Goal: Find specific page/section: Find specific page/section

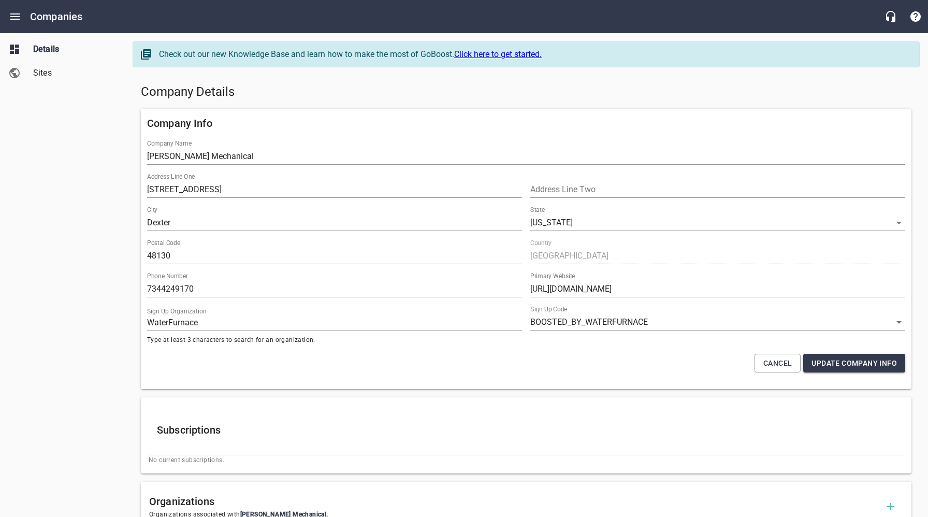
select select "[US_STATE]"
select select "5"
click at [304, 105] on div "Company Info Company Name [PERSON_NAME] Mechanical Address Line One [GEOGRAPHIC…" at bounding box center [526, 249] width 779 height 289
click at [16, 20] on icon "Open drawer" at bounding box center [15, 16] width 12 height 12
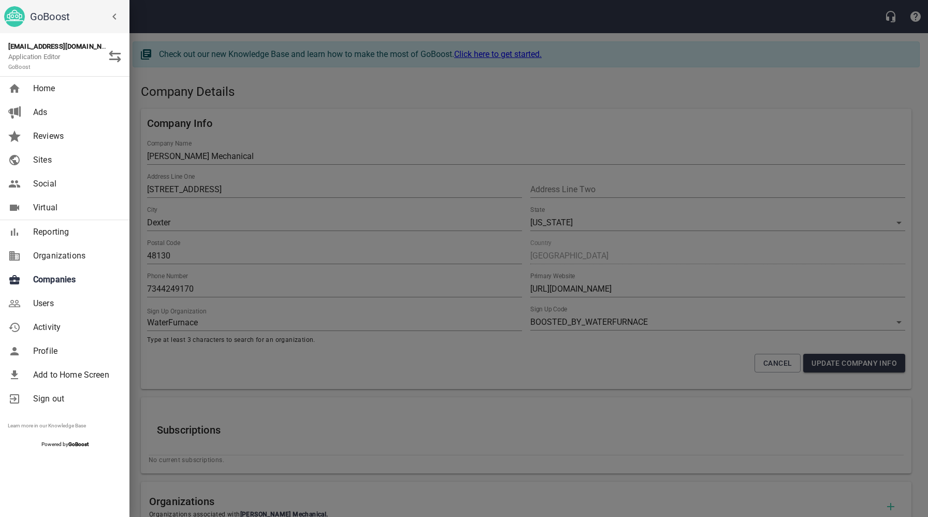
click at [63, 280] on span "Companies" at bounding box center [75, 279] width 84 height 12
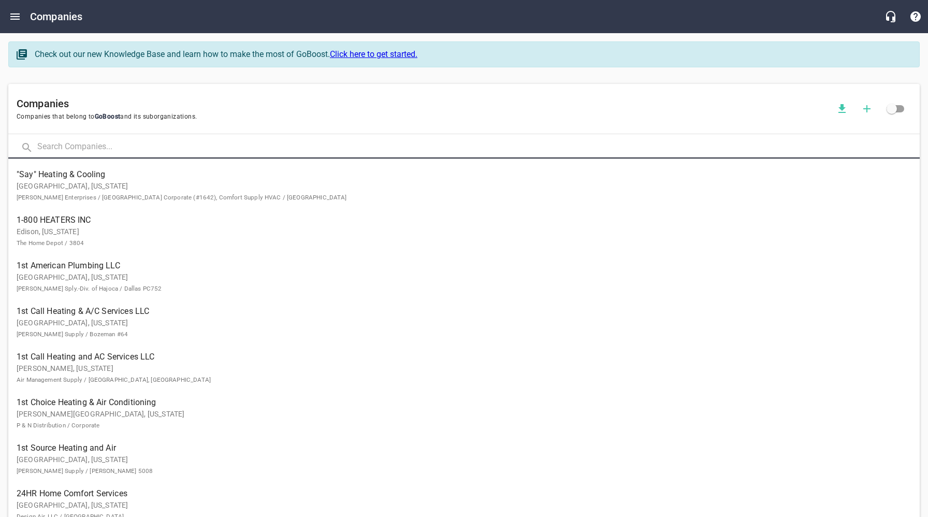
click at [166, 147] on input "text" at bounding box center [478, 147] width 883 height 22
click at [114, 146] on input "text" at bounding box center [478, 147] width 883 height 22
click at [114, 147] on input "text" at bounding box center [478, 147] width 883 height 22
type input "[PERSON_NAME]"
click button at bounding box center [0, 0] width 0 height 0
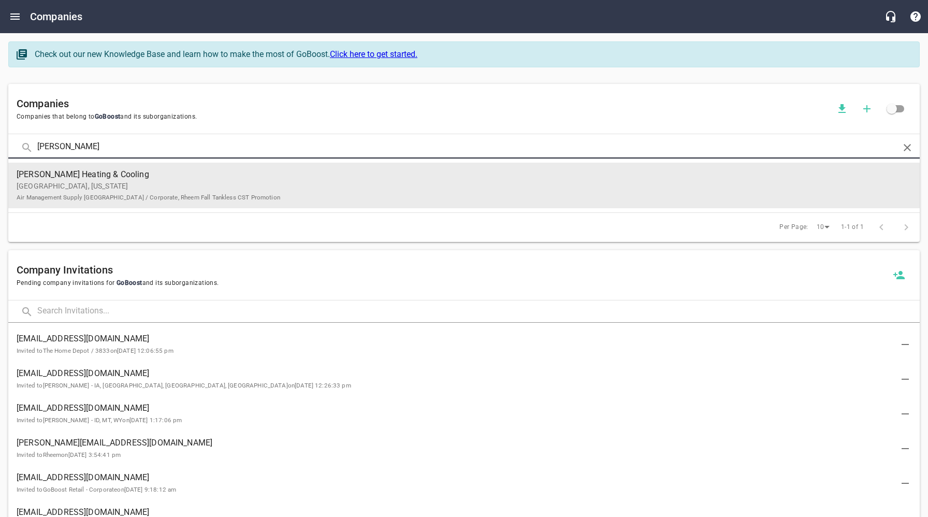
click at [245, 192] on p "[GEOGRAPHIC_DATA], [US_STATE] Air Management Supply [GEOGRAPHIC_DATA] / Corpora…" at bounding box center [456, 192] width 879 height 22
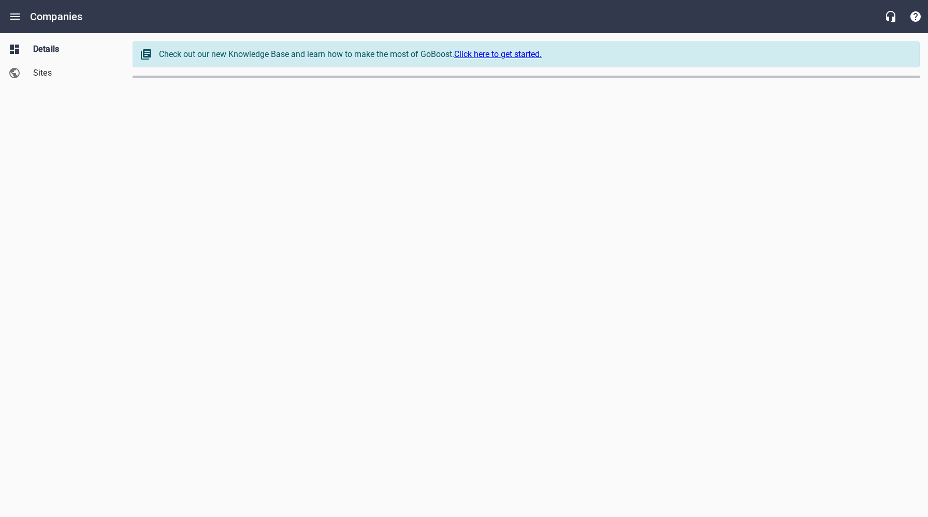
select select "[US_STATE]"
select select "62"
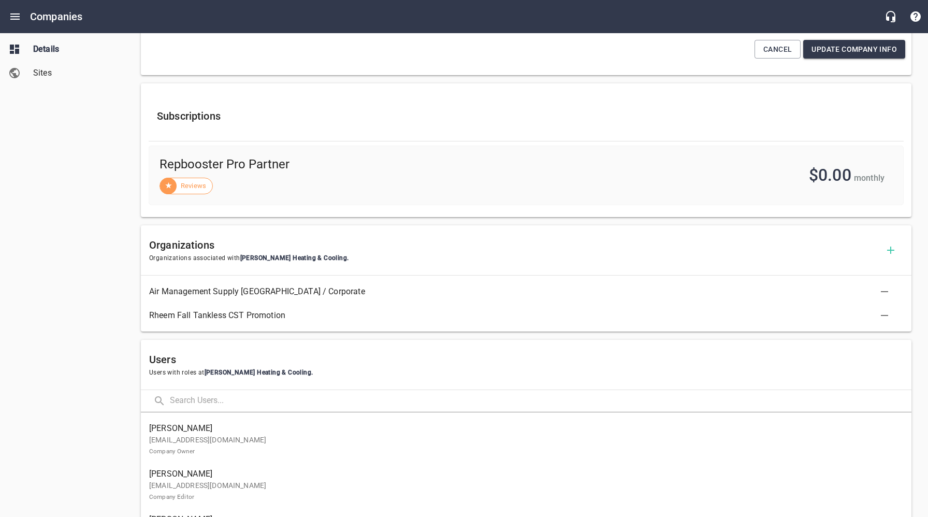
scroll to position [335, 0]
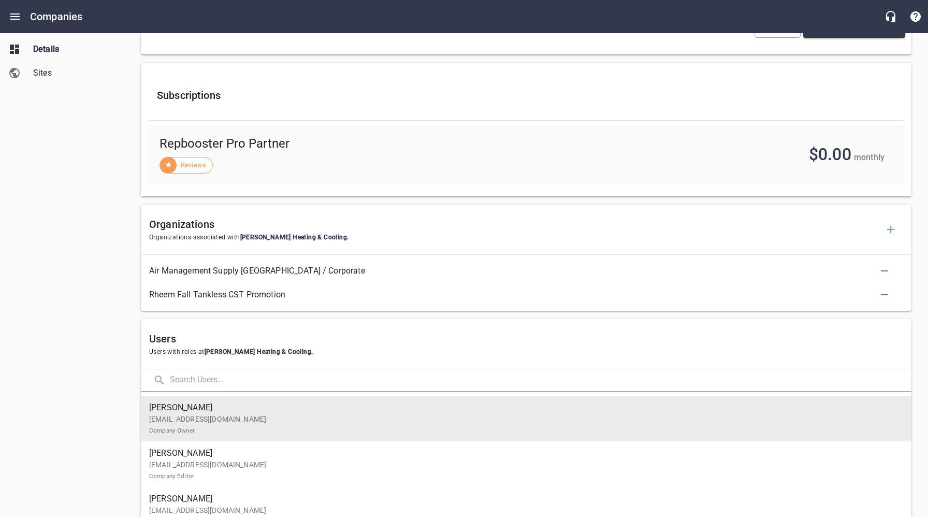
click at [210, 416] on p "[EMAIL_ADDRESS][DOMAIN_NAME] Company Owner" at bounding box center [522, 425] width 746 height 22
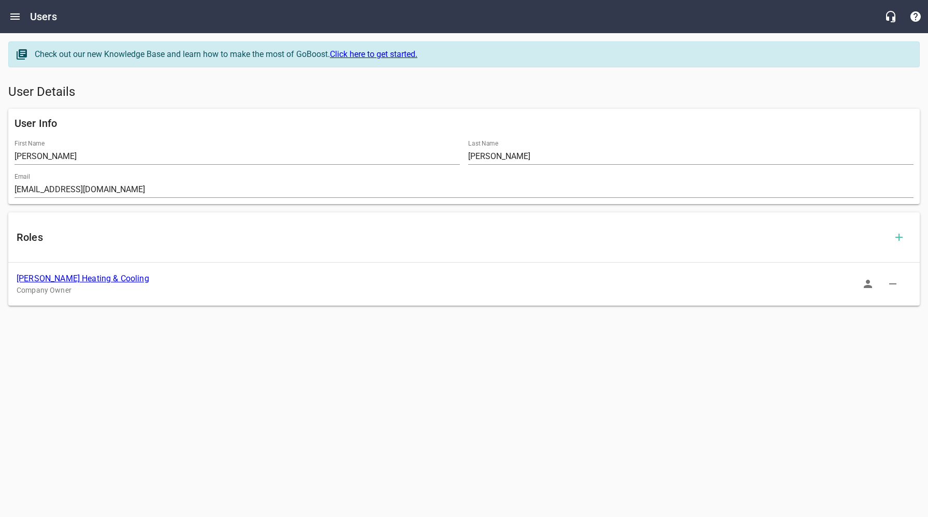
click at [870, 286] on icon "button" at bounding box center [868, 284] width 8 height 8
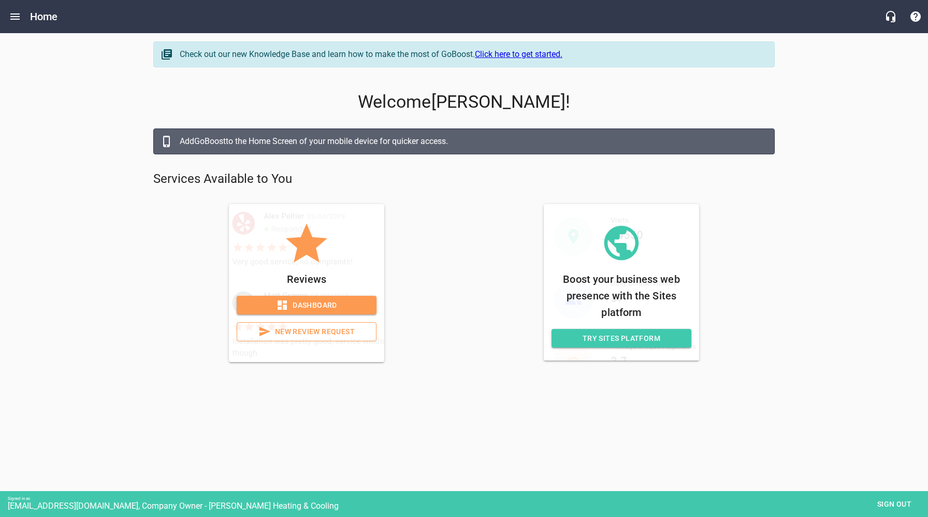
click at [334, 306] on span "Dashboard" at bounding box center [306, 305] width 123 height 13
